Goal: Task Accomplishment & Management: Manage account settings

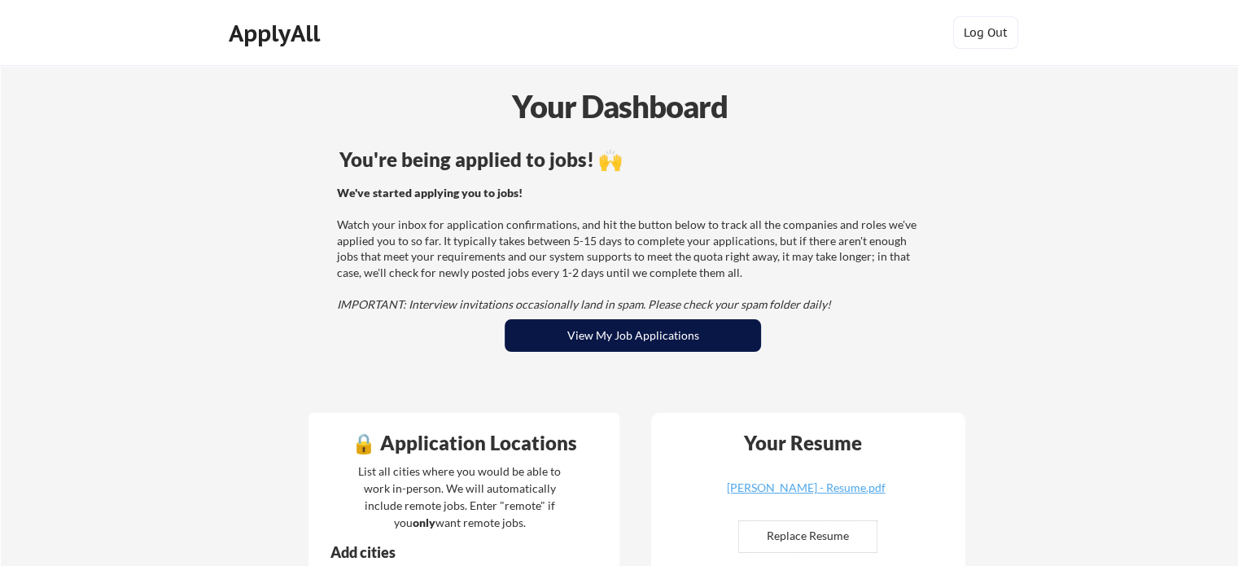
click at [565, 328] on button "View My Job Applications" at bounding box center [633, 335] width 256 height 33
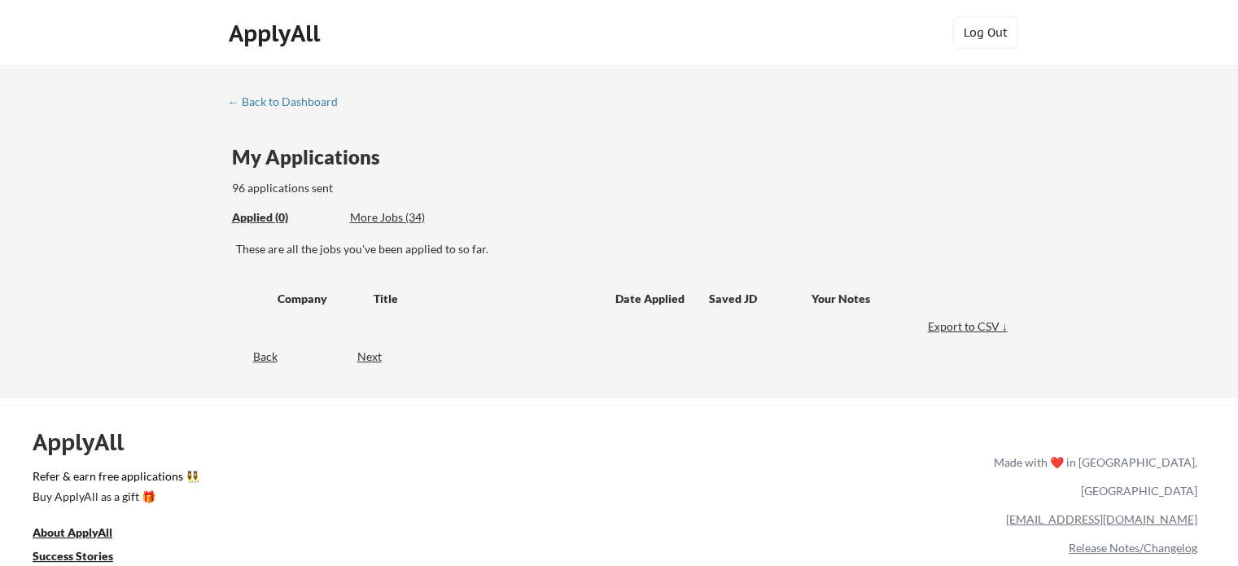
click at [271, 217] on div "Applied (0)" at bounding box center [285, 217] width 106 height 16
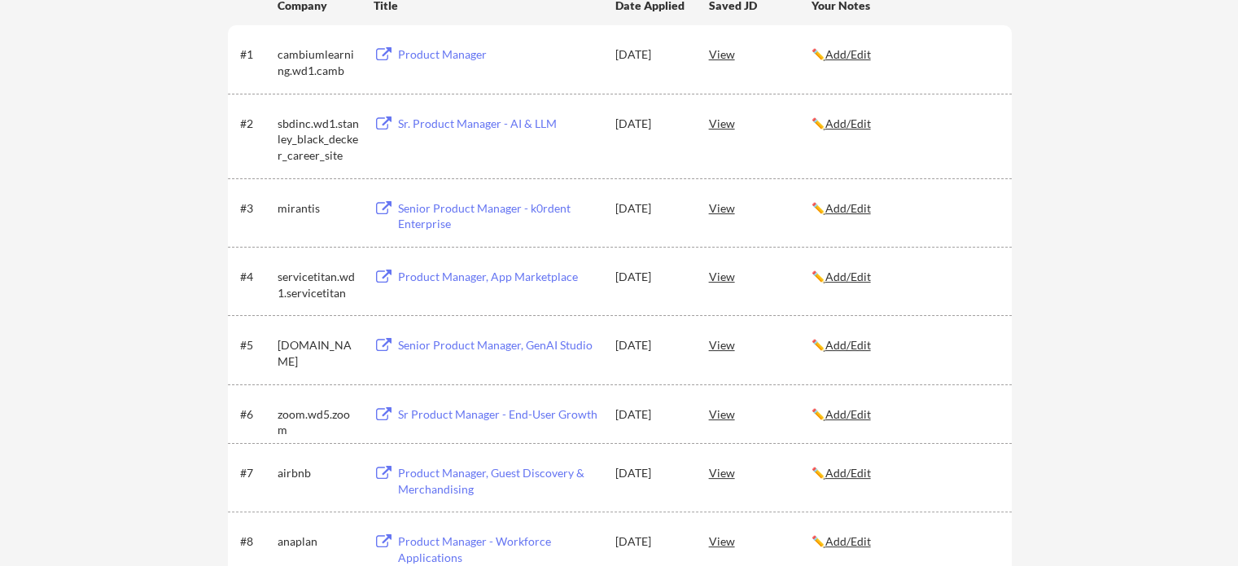
scroll to position [2315, 0]
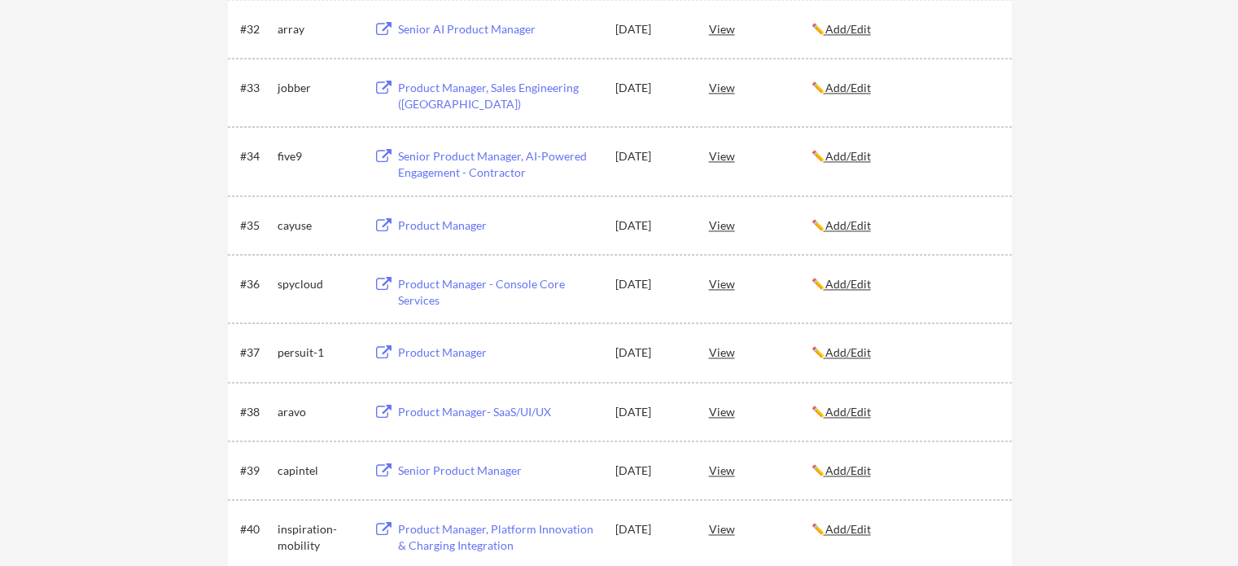
click at [458, 279] on div "Product Manager - Console Core Services" at bounding box center [499, 292] width 202 height 32
